Goal: Book appointment/travel/reservation

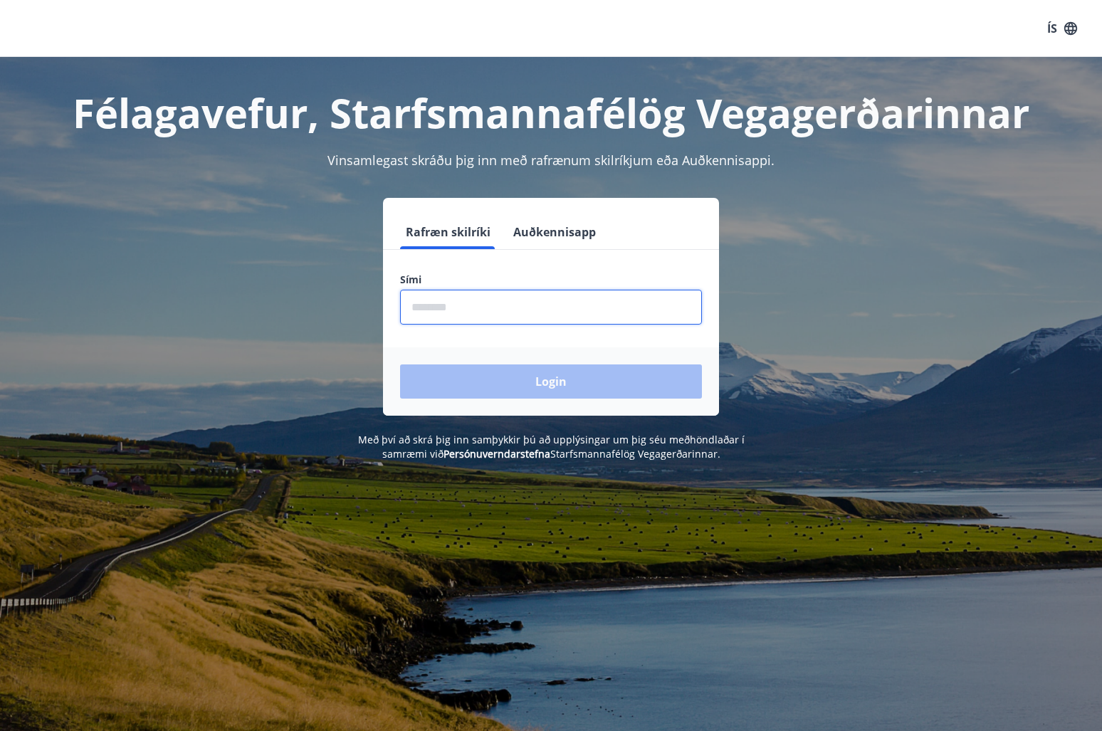
click at [473, 315] on input "phone" at bounding box center [551, 307] width 302 height 35
type input "*****"
click at [455, 302] on input "phone" at bounding box center [551, 307] width 302 height 35
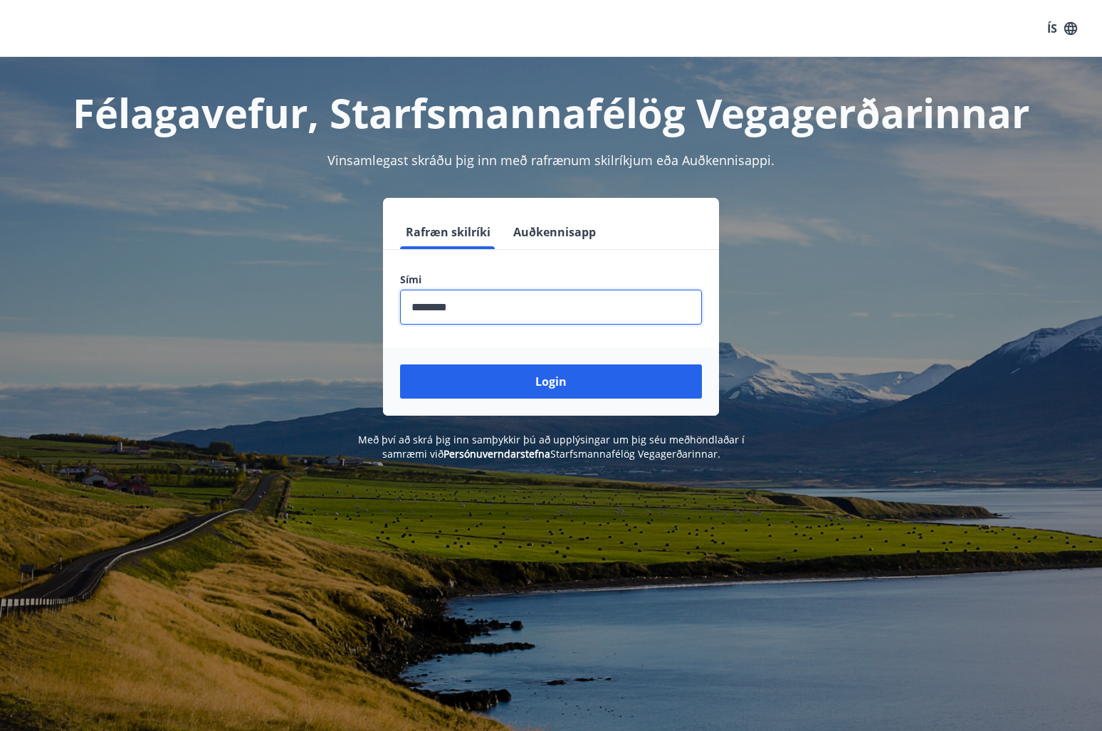
type input "********"
click at [400, 364] on button "Login" at bounding box center [551, 381] width 302 height 34
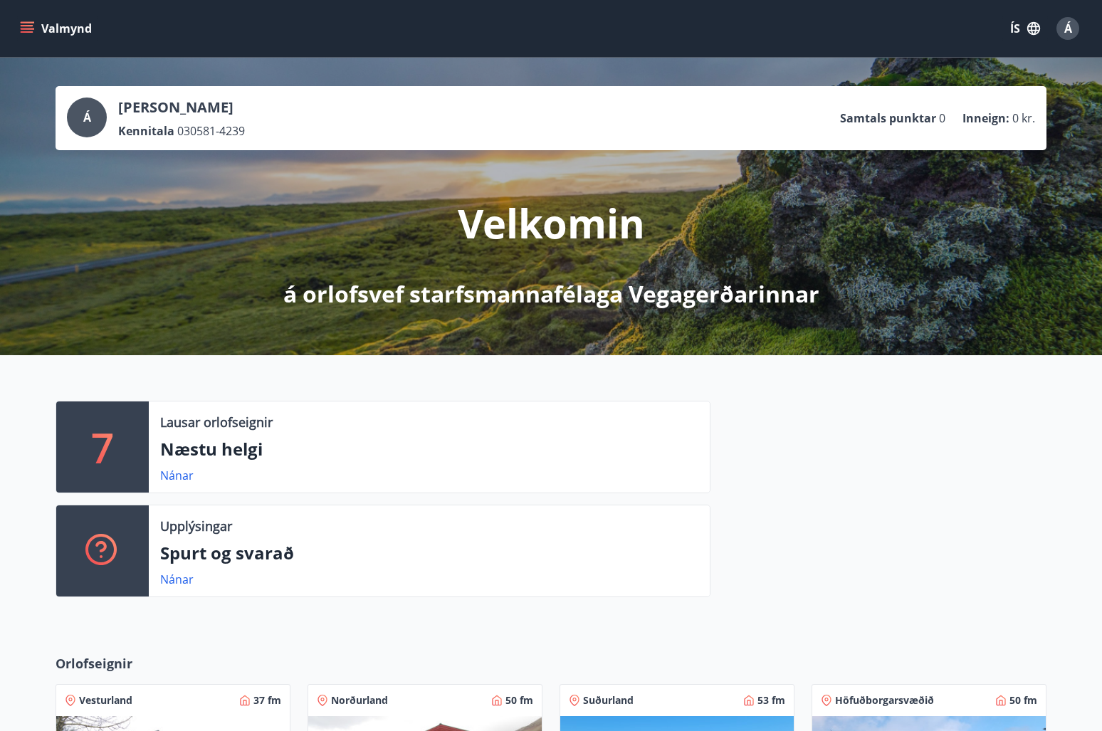
click at [26, 36] on button "Valmynd" at bounding box center [57, 29] width 80 height 26
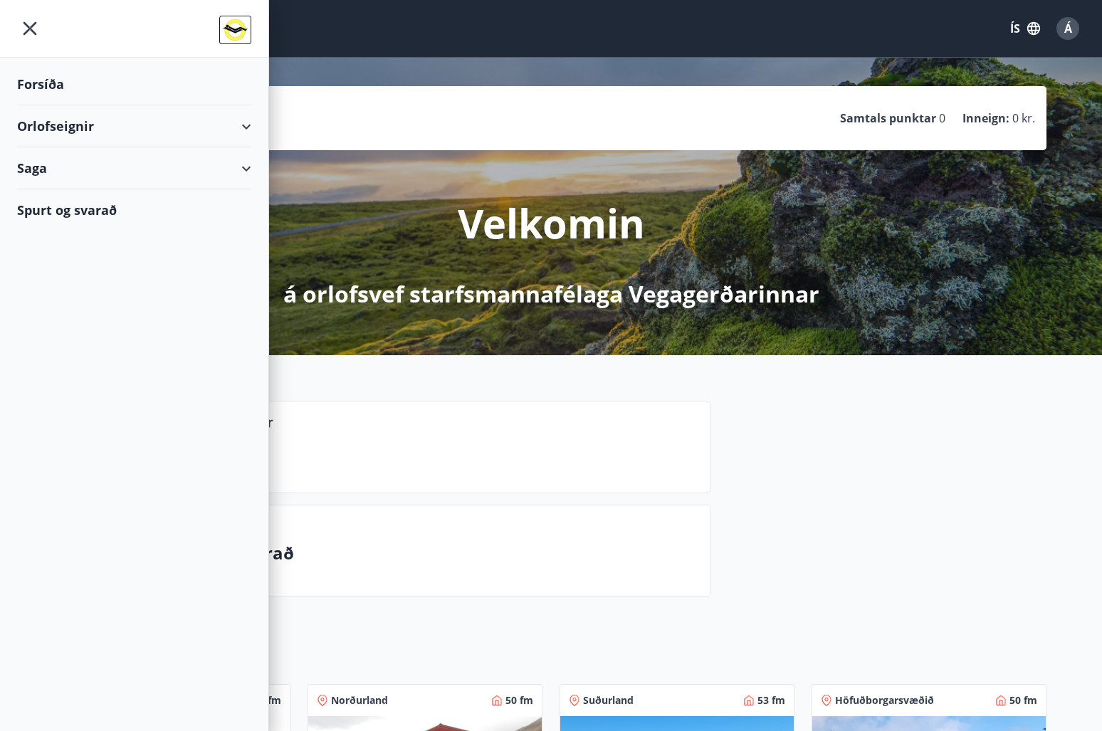
click at [56, 122] on div "Orlofseignir" at bounding box center [134, 126] width 234 height 42
click at [54, 194] on div "Bókunardagatal" at bounding box center [133, 192] width 211 height 30
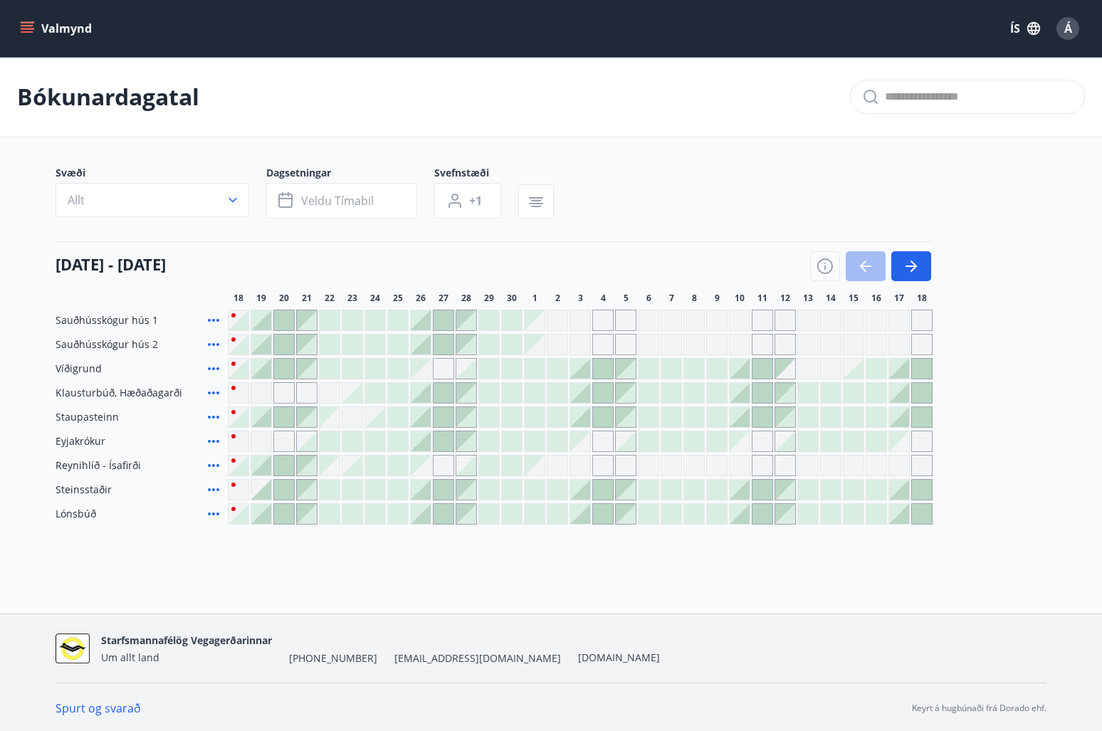
click at [933, 252] on div "18 september - 18 október 18 19 20 21 22 23 24 25 26 27 28 29 30 1 2 3 4 5 6 7 …" at bounding box center [551, 272] width 991 height 63
click at [923, 259] on button "button" at bounding box center [911, 266] width 40 height 30
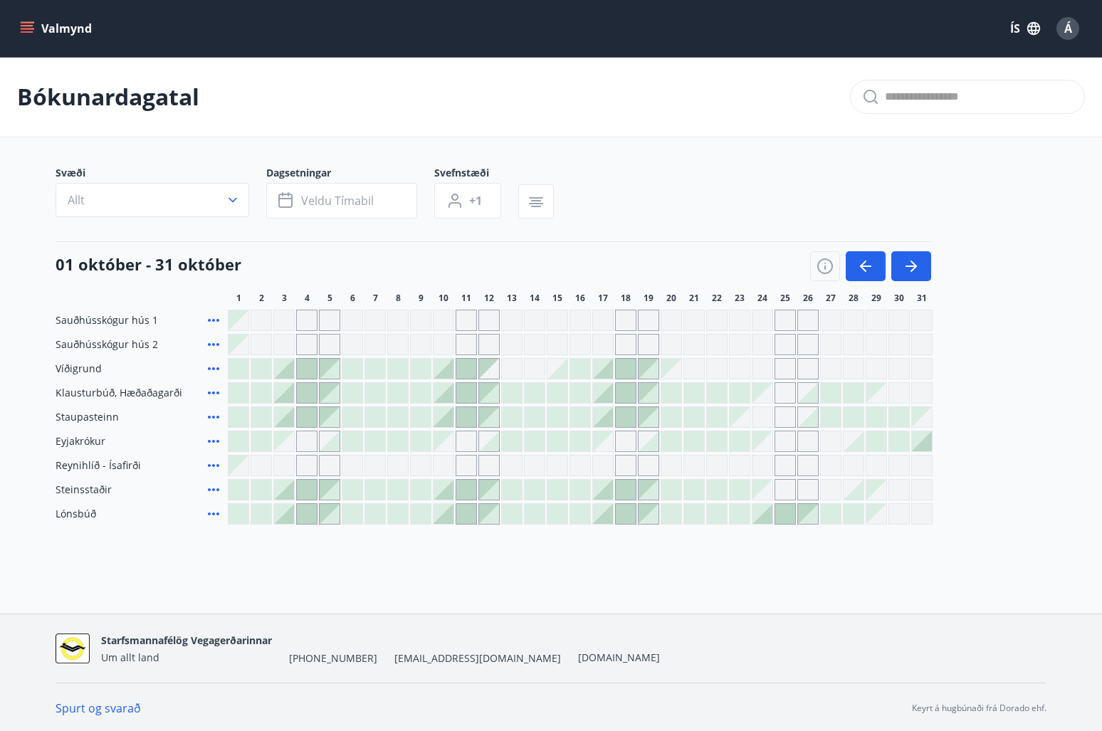
click at [765, 516] on div at bounding box center [762, 514] width 20 height 20
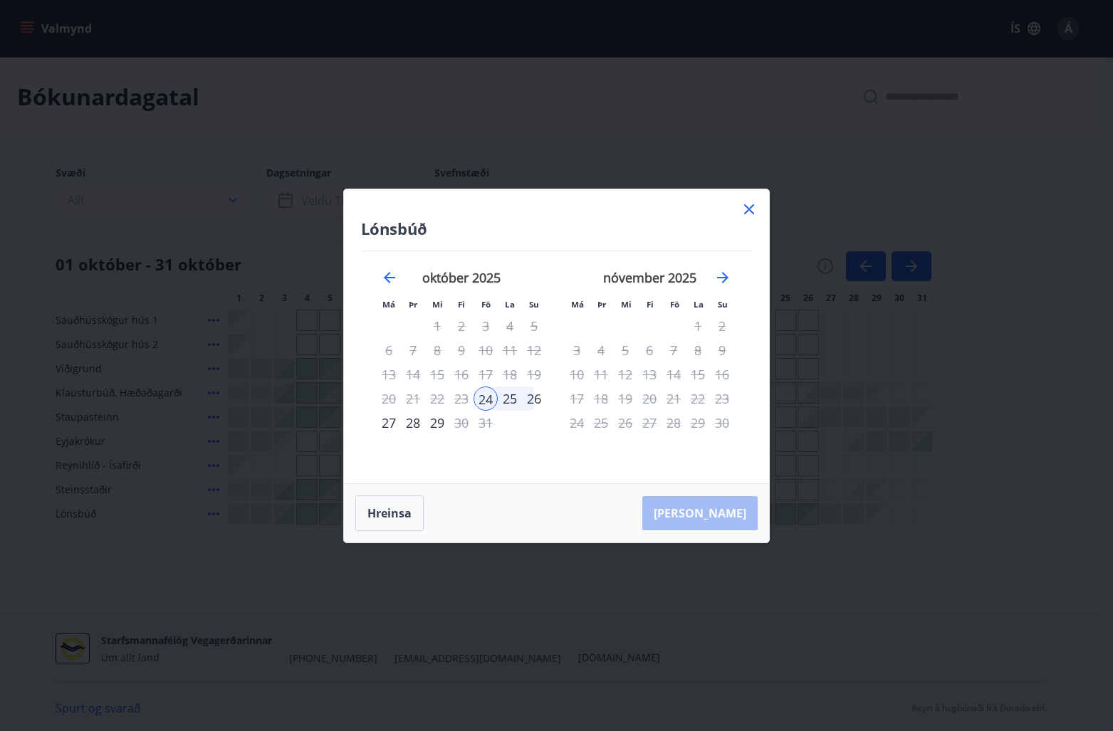
click at [745, 205] on icon at bounding box center [749, 209] width 10 height 10
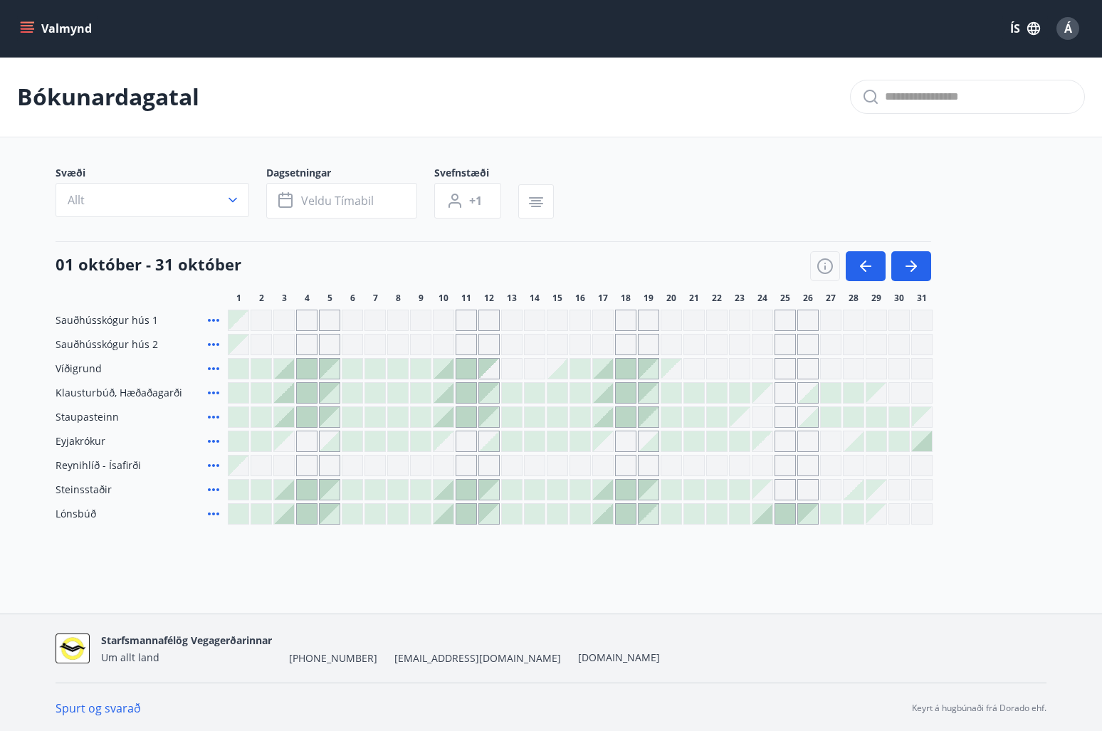
click at [73, 510] on span "Lónsbúð" at bounding box center [76, 514] width 41 height 14
click at [207, 512] on icon at bounding box center [213, 513] width 17 height 17
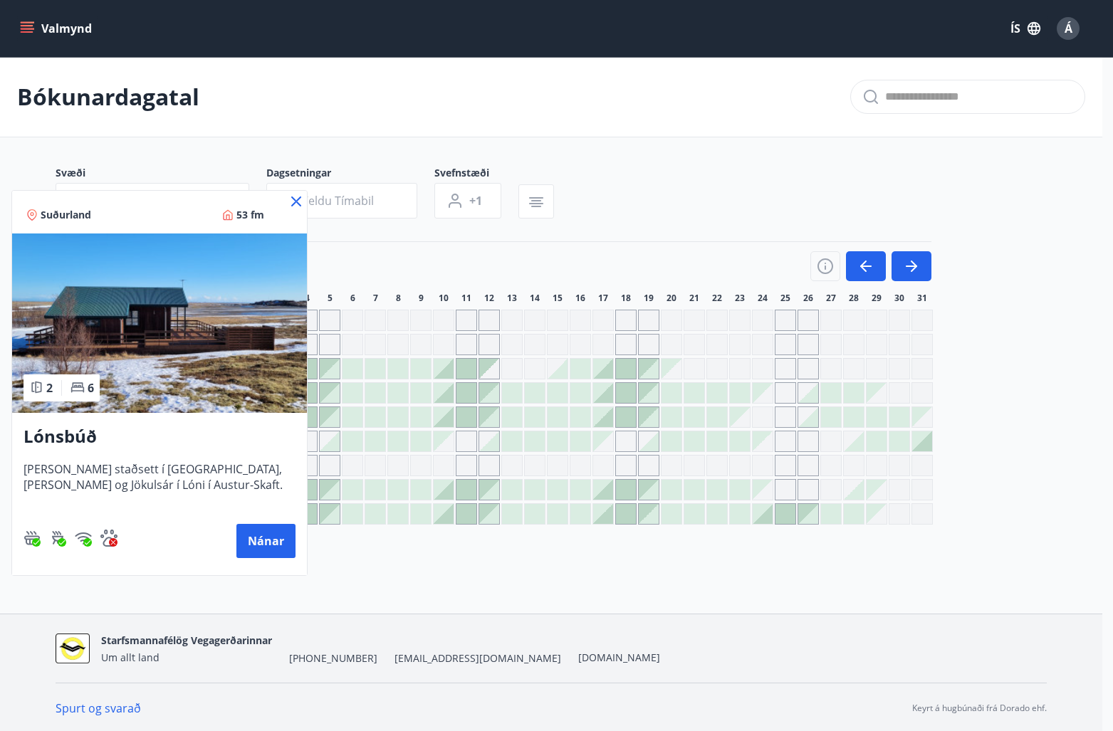
click at [448, 557] on div at bounding box center [556, 365] width 1113 height 731
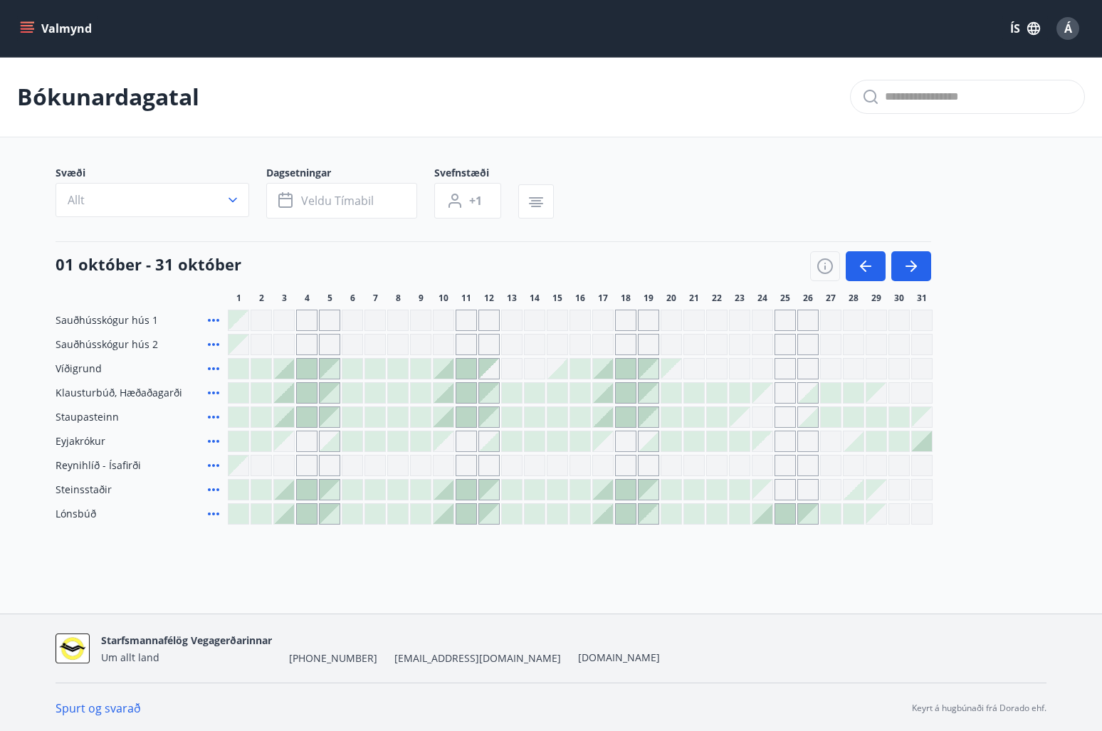
click at [653, 177] on div "Svæði Allt Dagsetningar Veldu tímabil Svefnstæði +1" at bounding box center [551, 195] width 991 height 58
click at [31, 27] on icon "menu" at bounding box center [27, 28] width 14 height 14
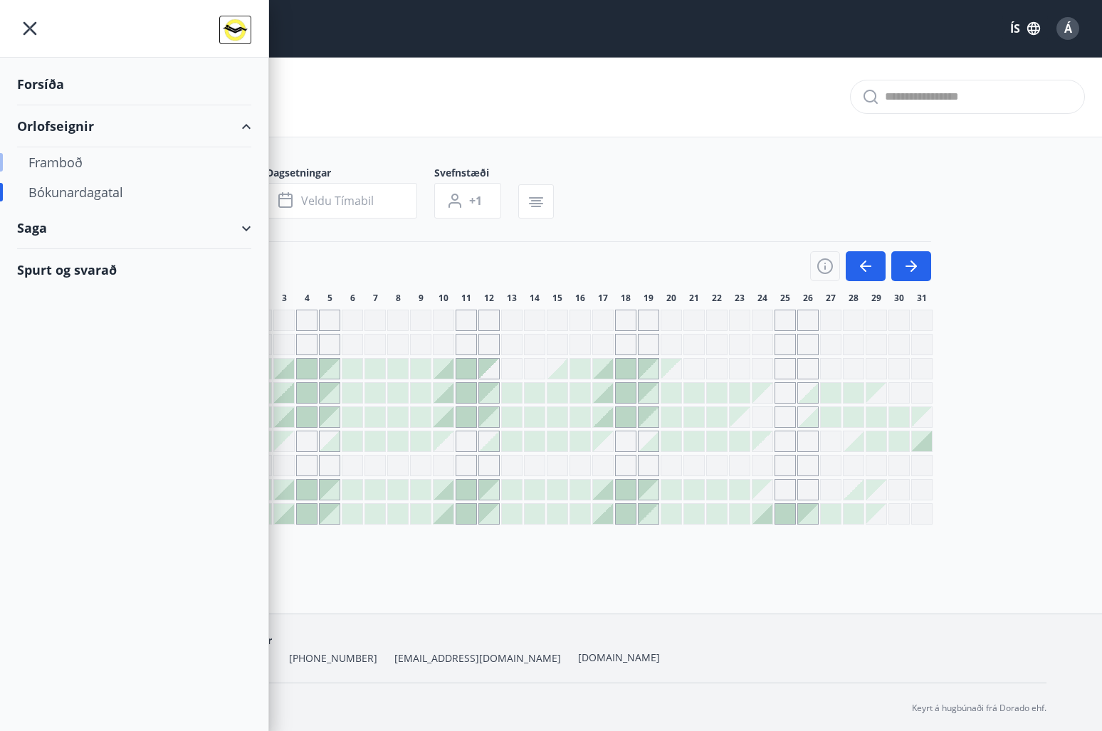
click at [58, 163] on div "Framboð" at bounding box center [133, 162] width 211 height 30
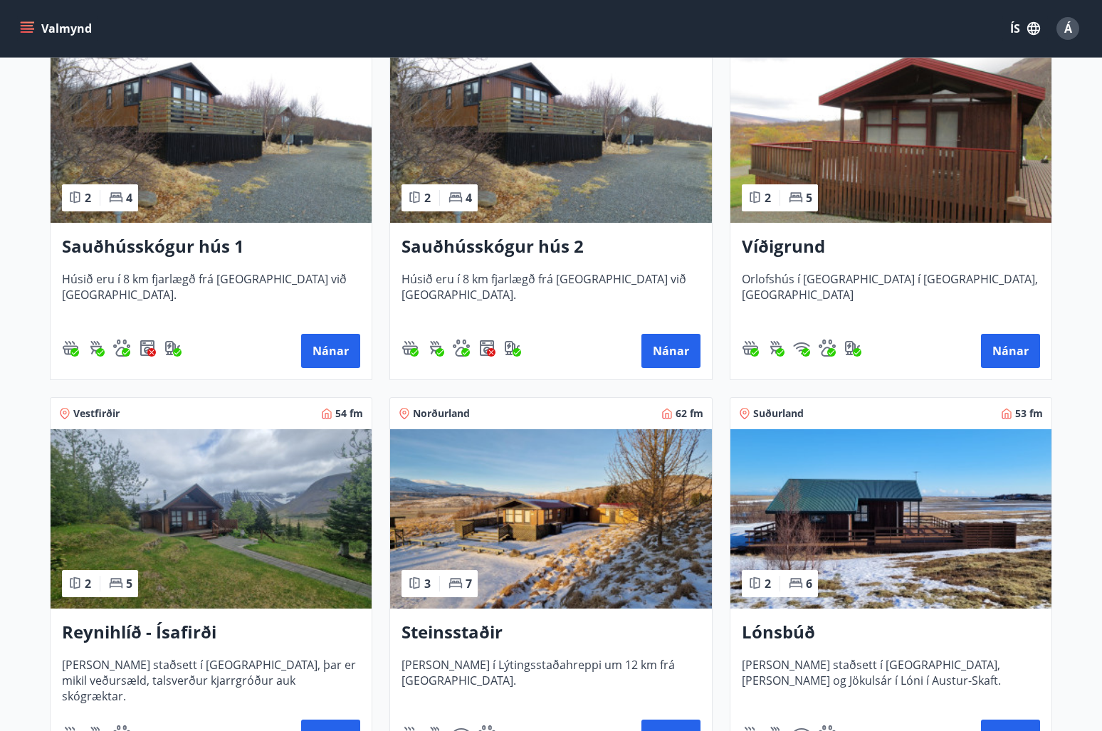
scroll to position [356, 0]
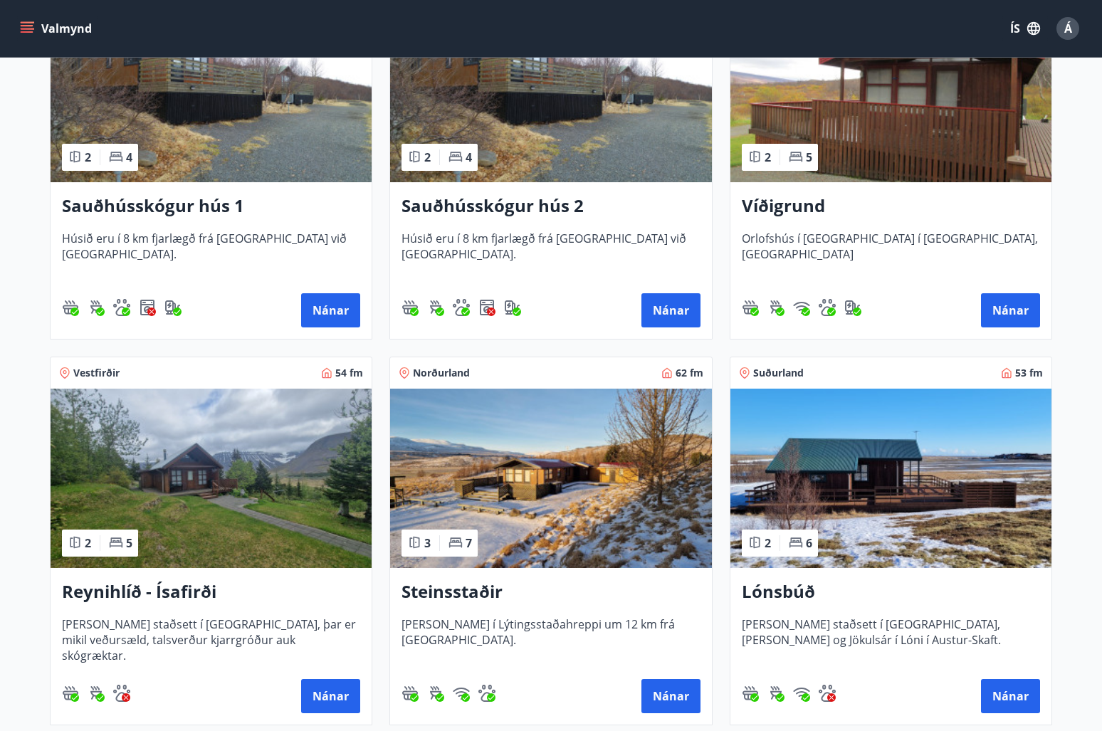
click at [896, 423] on img at bounding box center [890, 478] width 321 height 179
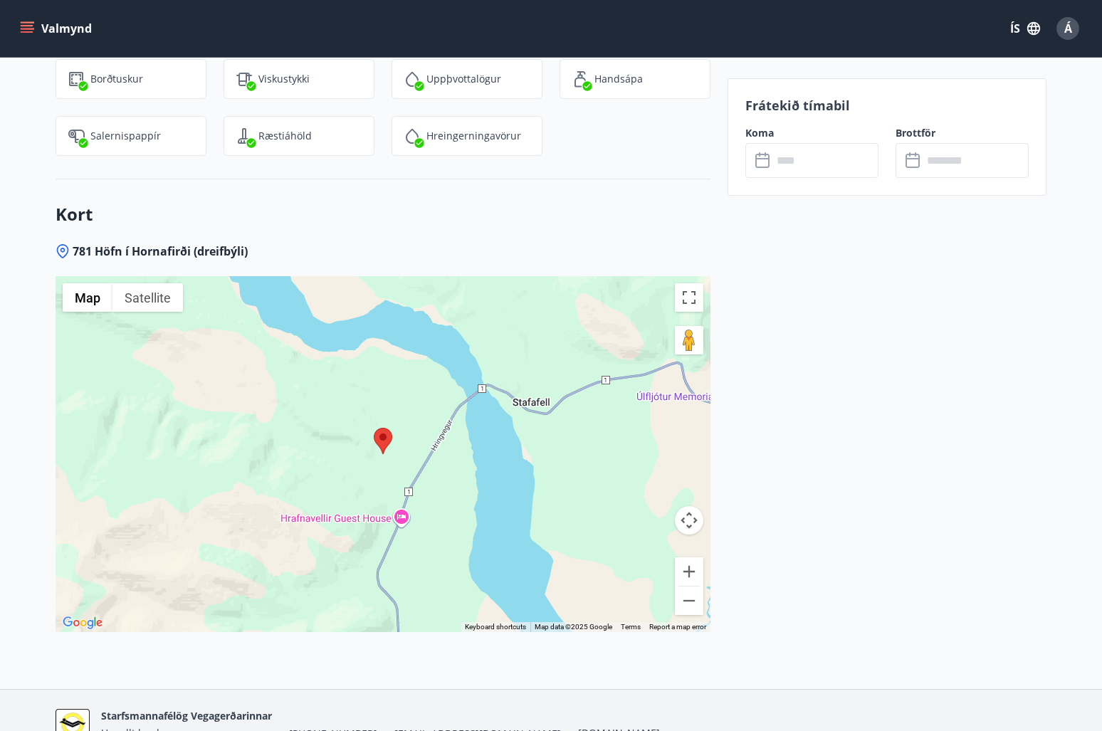
scroll to position [1851, 0]
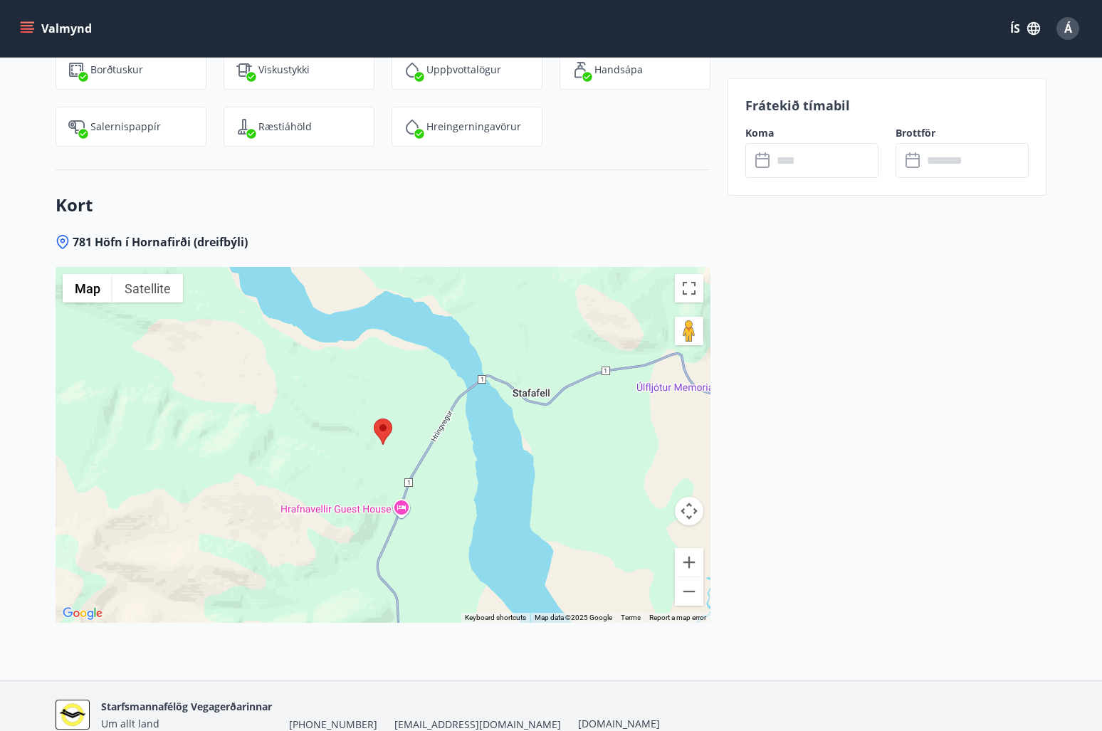
click at [704, 575] on div at bounding box center [383, 445] width 655 height 356
click at [699, 577] on button "Zoom out" at bounding box center [689, 591] width 28 height 28
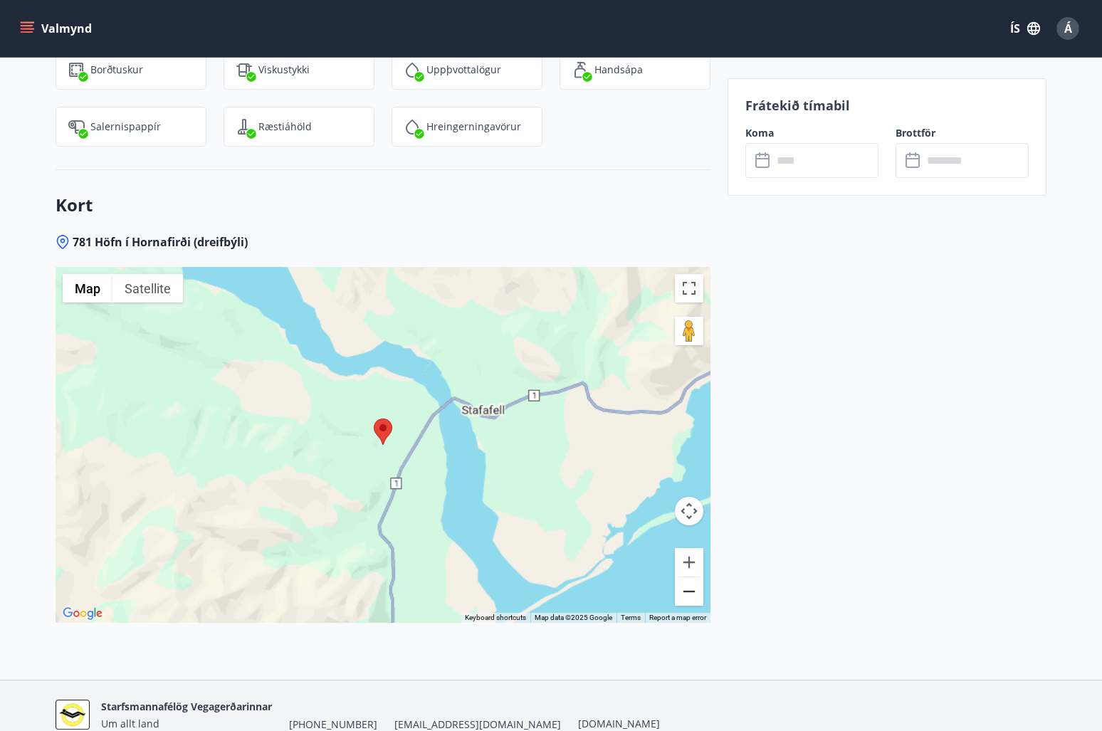
click at [699, 577] on button "Zoom out" at bounding box center [689, 591] width 28 height 28
click at [698, 577] on button "Zoom out" at bounding box center [689, 591] width 28 height 28
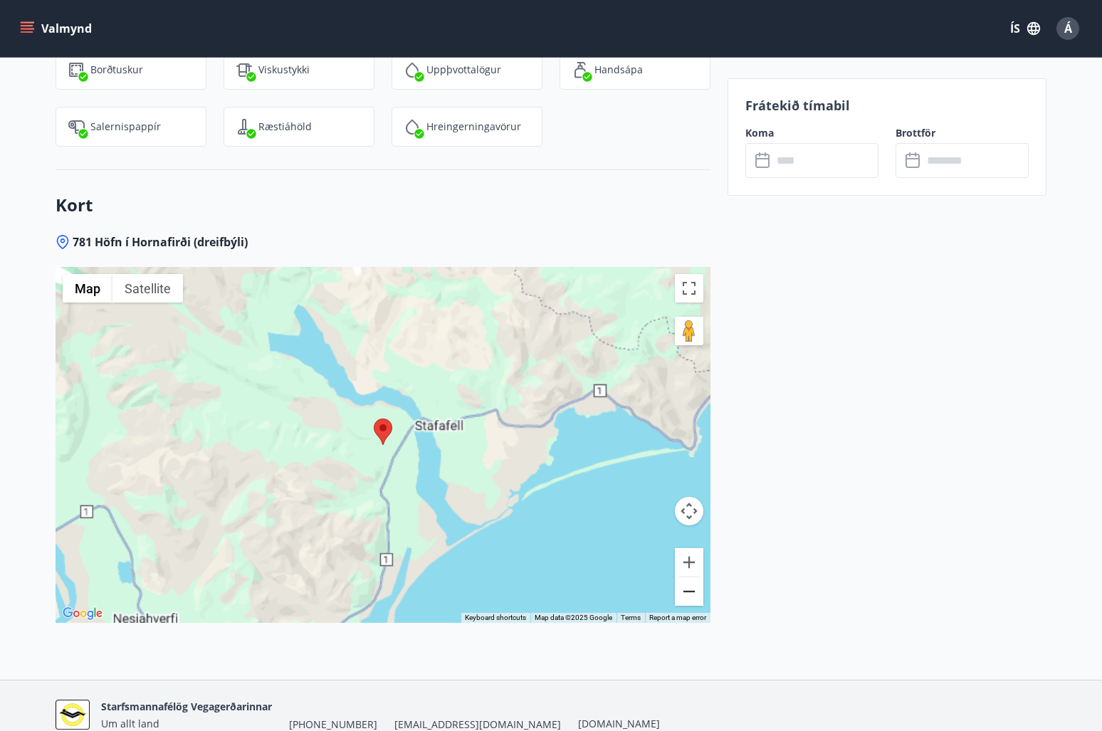
click at [698, 577] on button "Zoom out" at bounding box center [689, 591] width 28 height 28
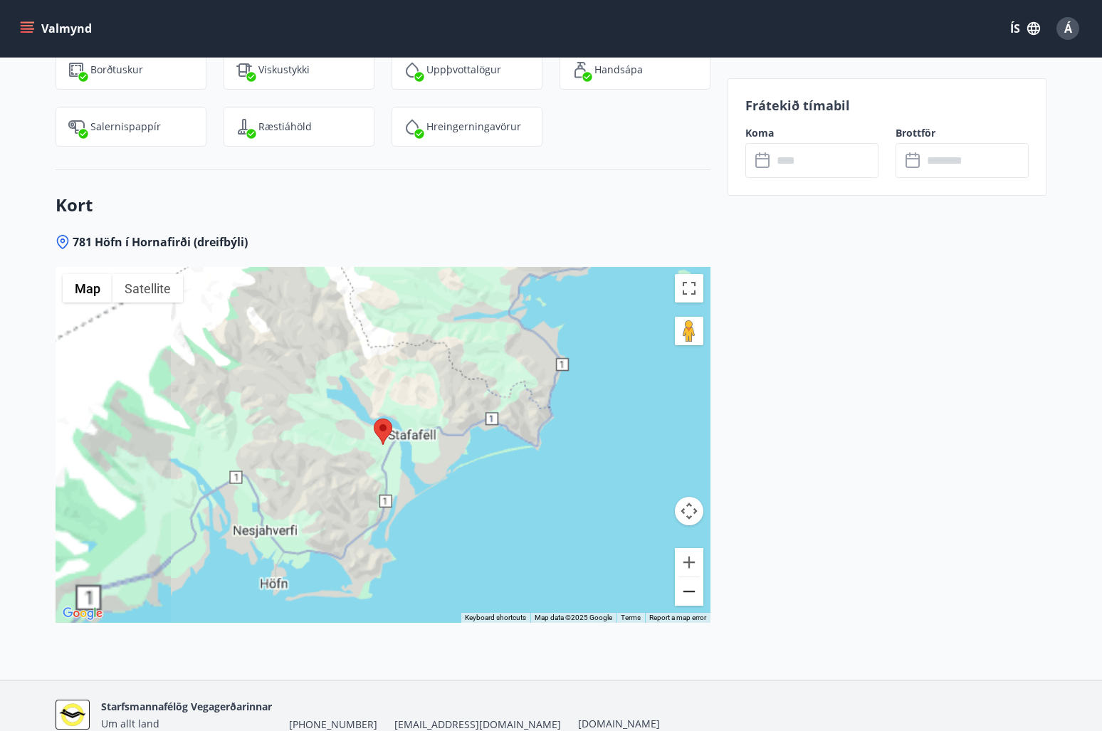
click at [698, 577] on button "Zoom out" at bounding box center [689, 591] width 28 height 28
